Goal: Transaction & Acquisition: Purchase product/service

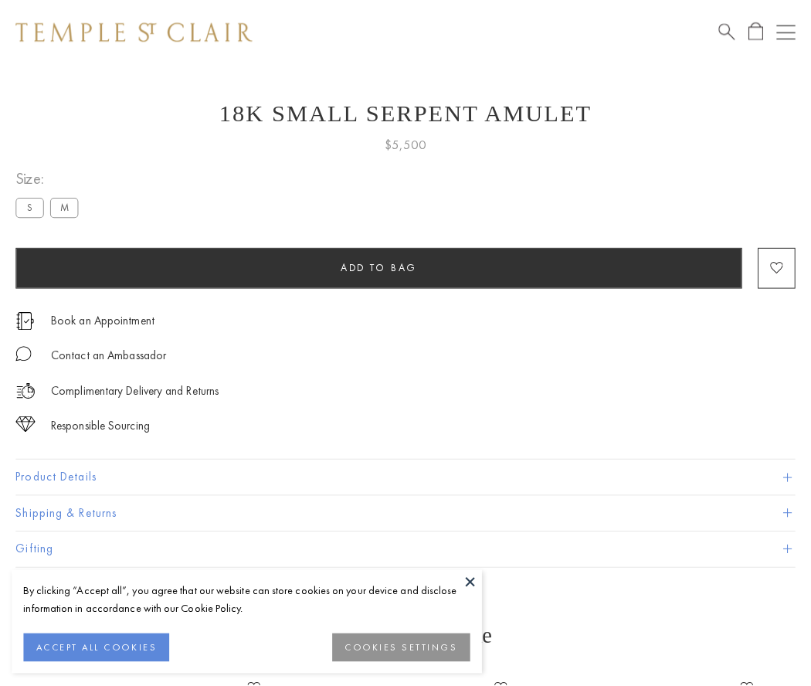
scroll to position [62, 0]
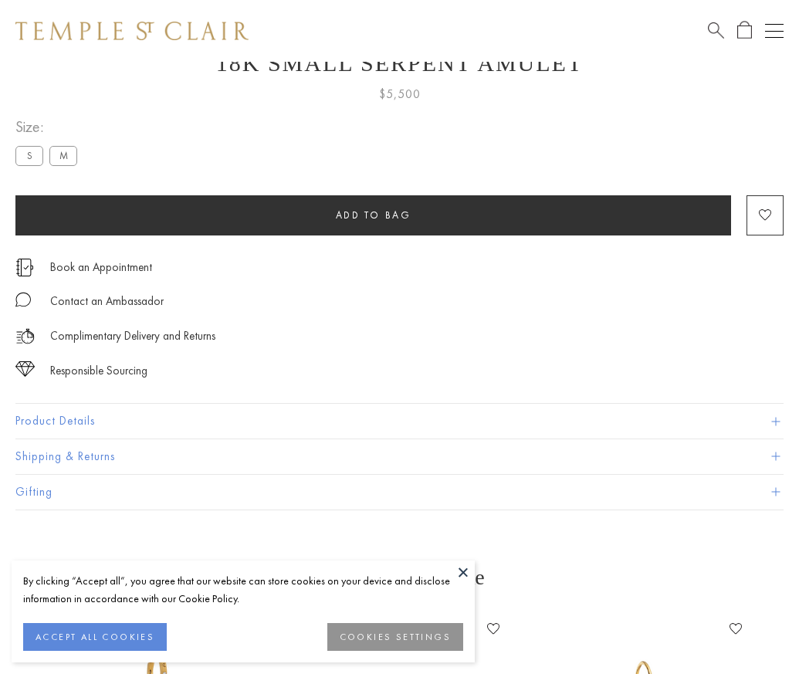
click at [373, 215] on span "Add to bag" at bounding box center [374, 214] width 76 height 13
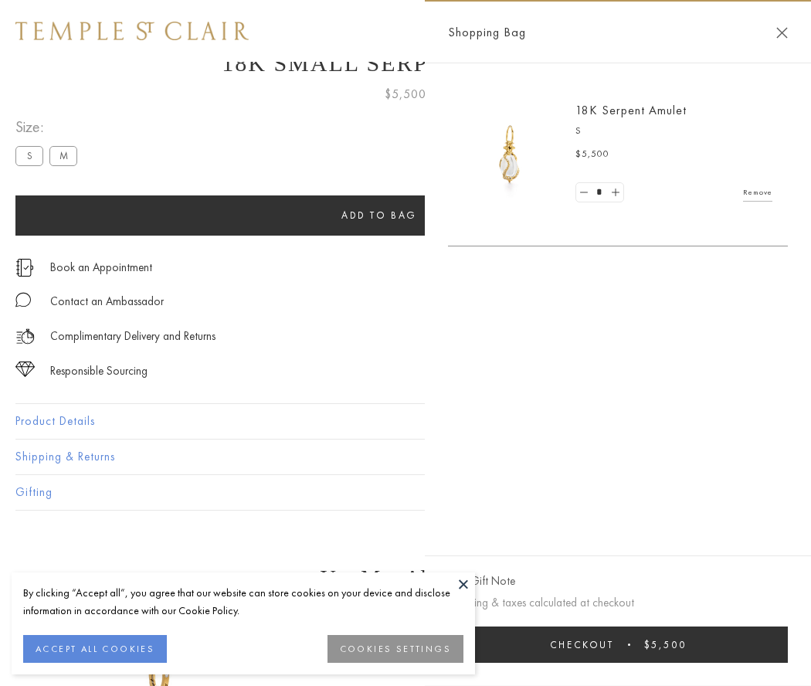
click at [618, 644] on button "Checkout $5,500" at bounding box center [618, 644] width 340 height 36
